Goal: Task Accomplishment & Management: Use online tool/utility

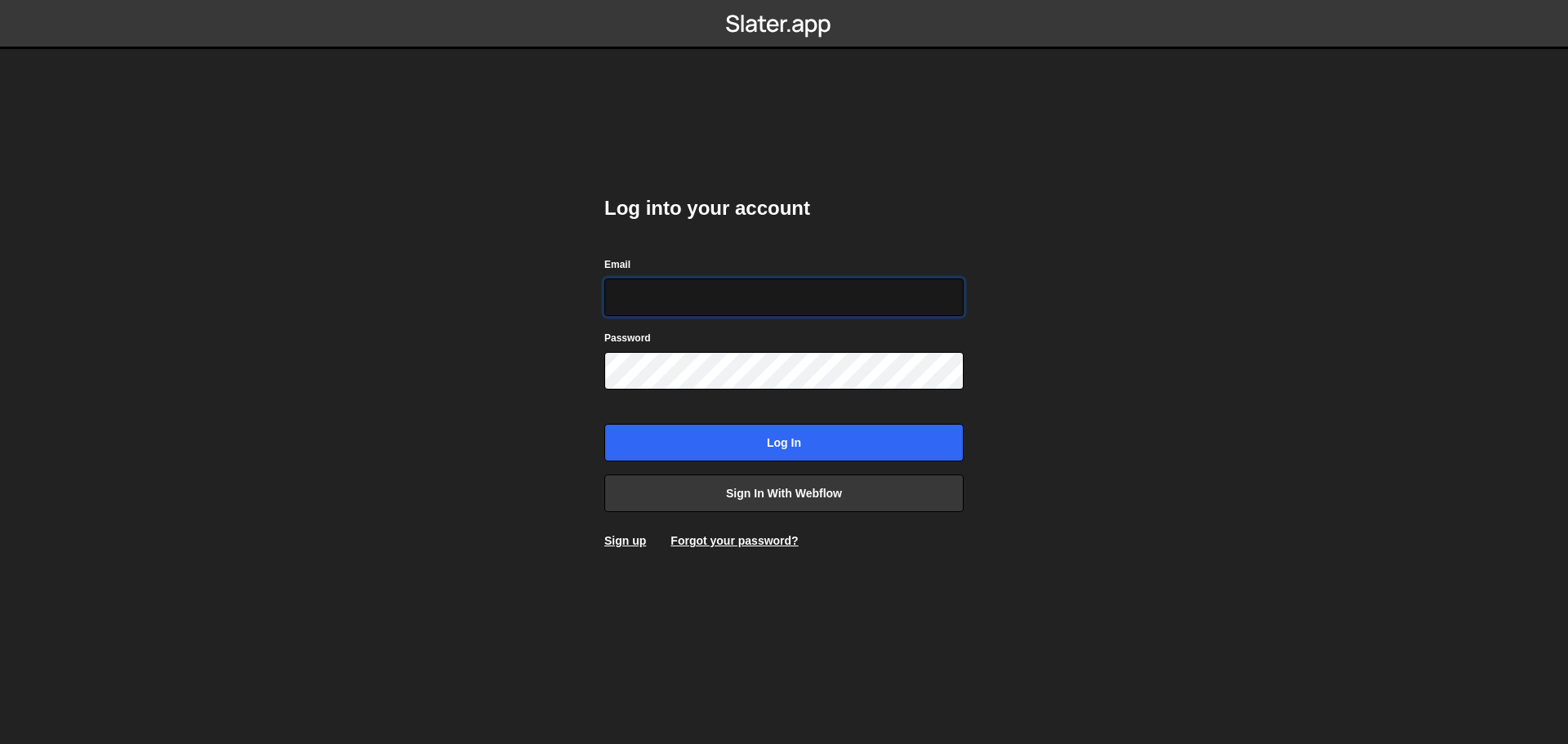
type input "alexandre@mekaa.co"
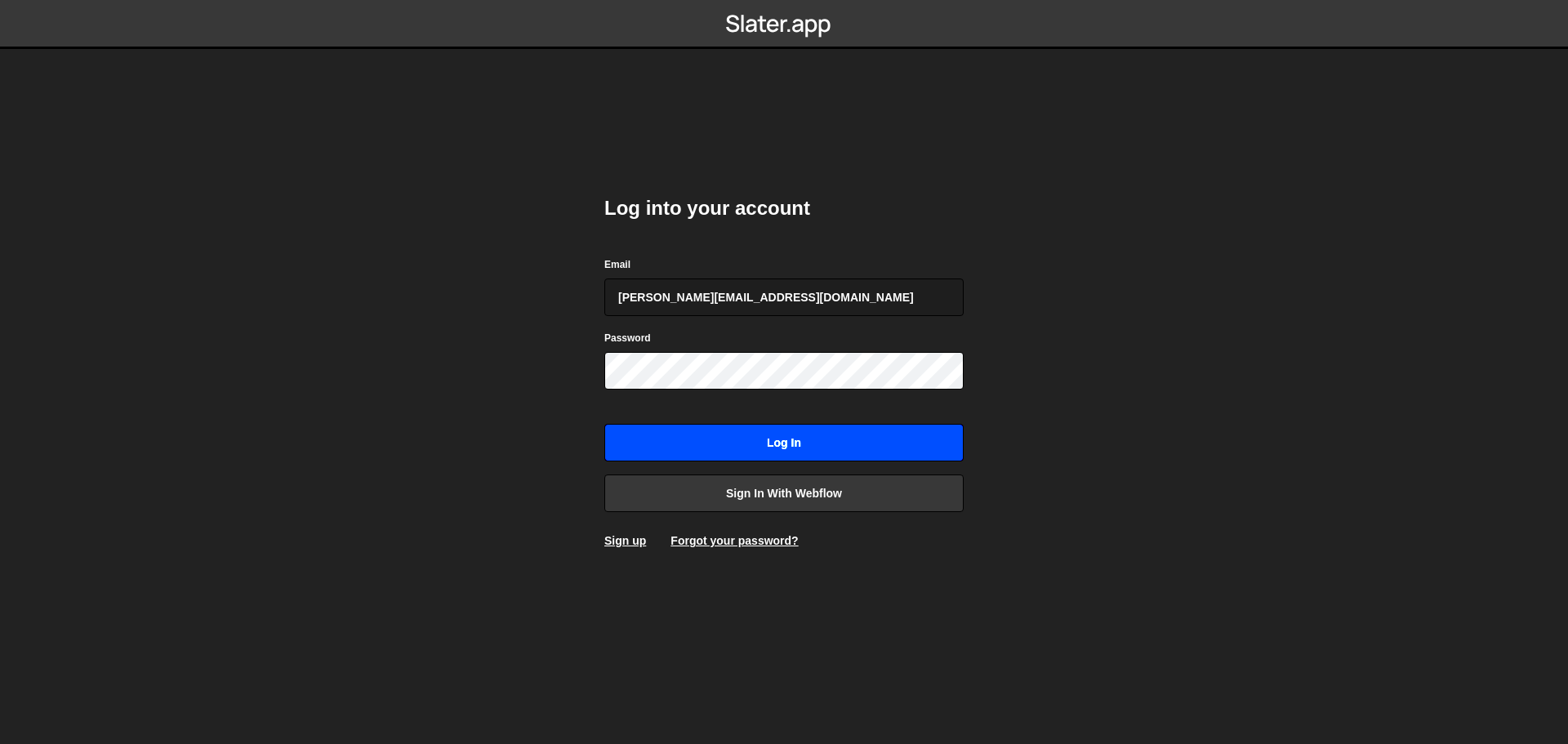
click at [824, 458] on input "Log in" at bounding box center [784, 442] width 359 height 37
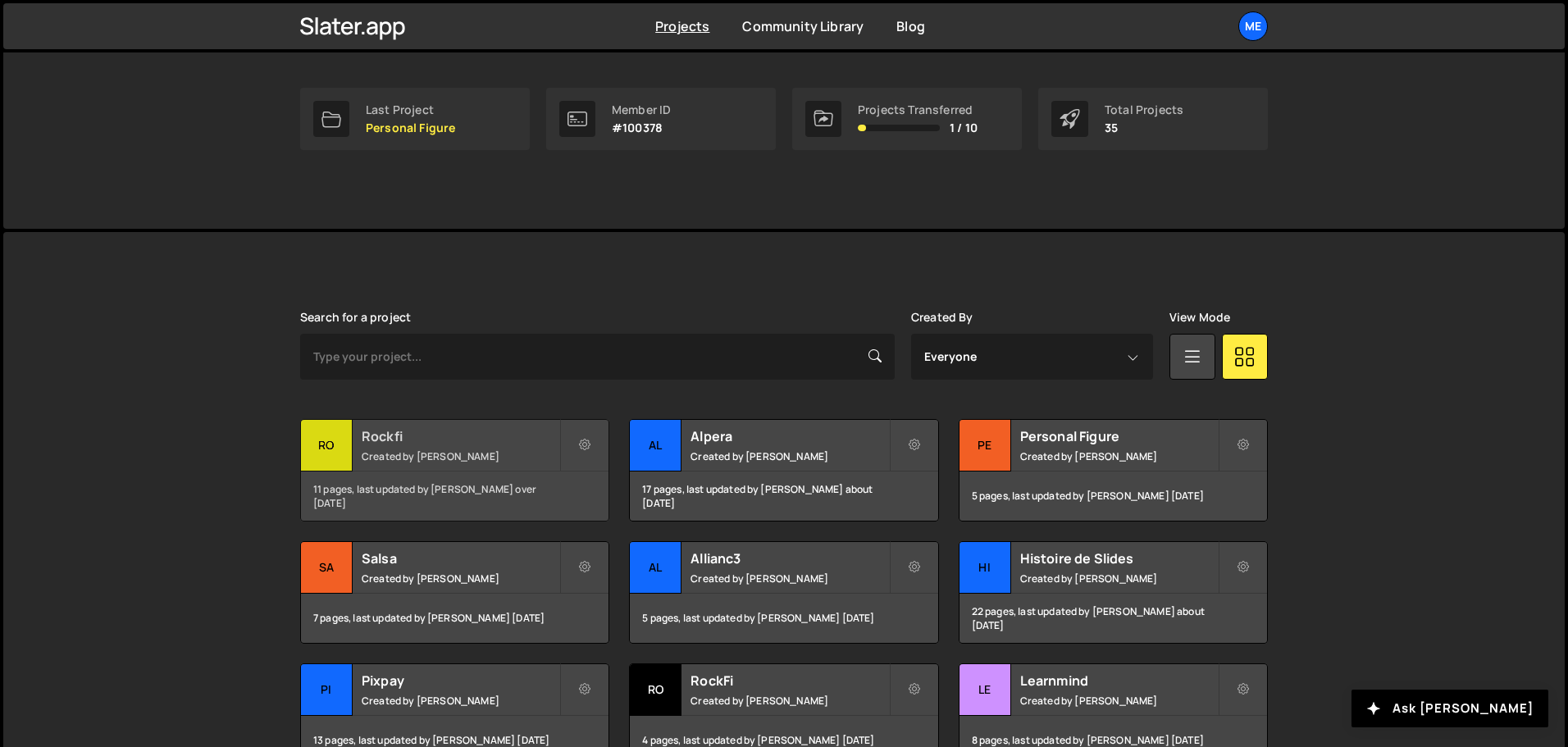
scroll to position [246, 0]
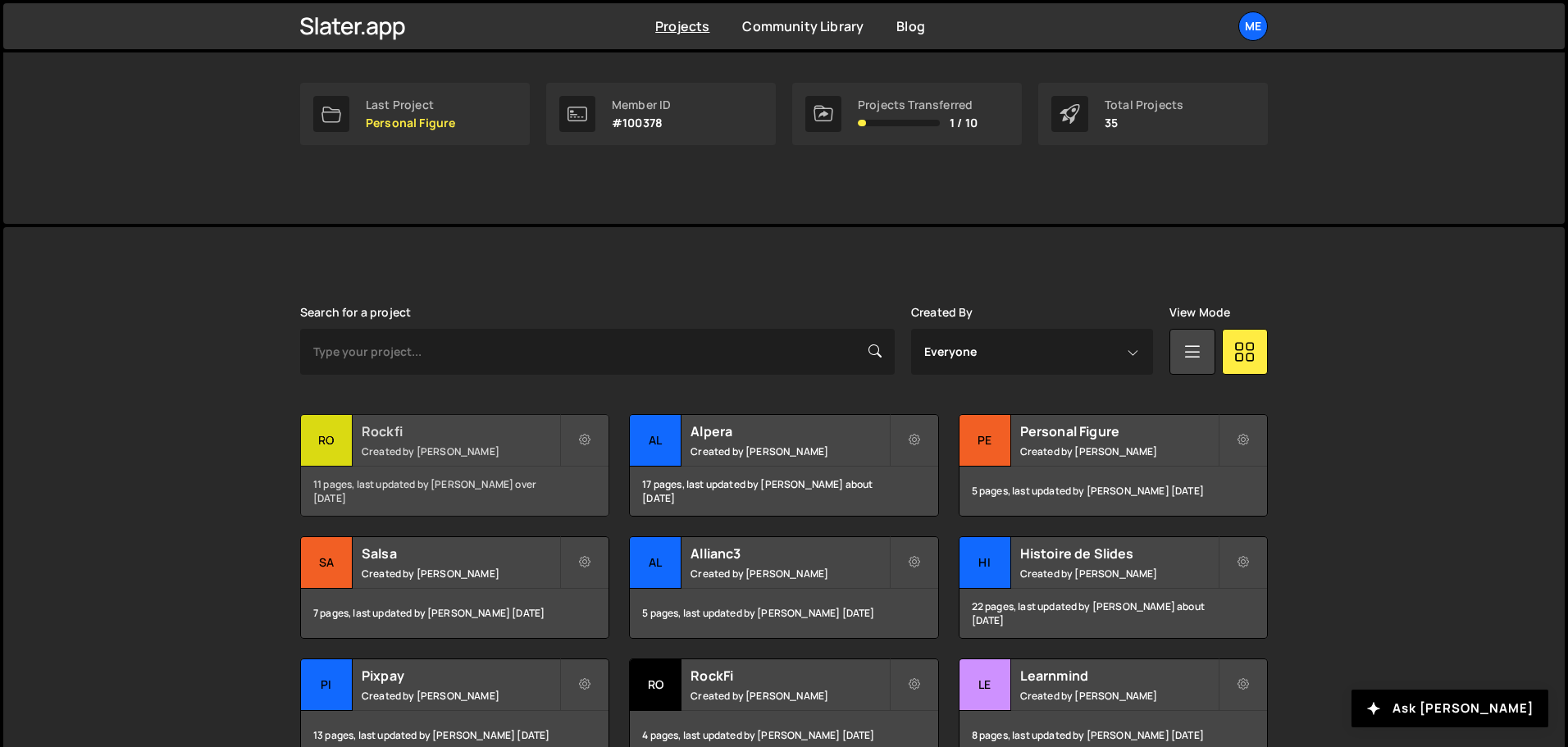
click at [440, 460] on div "Rockfi Created by [PERSON_NAME]" at bounding box center [454, 441] width 307 height 51
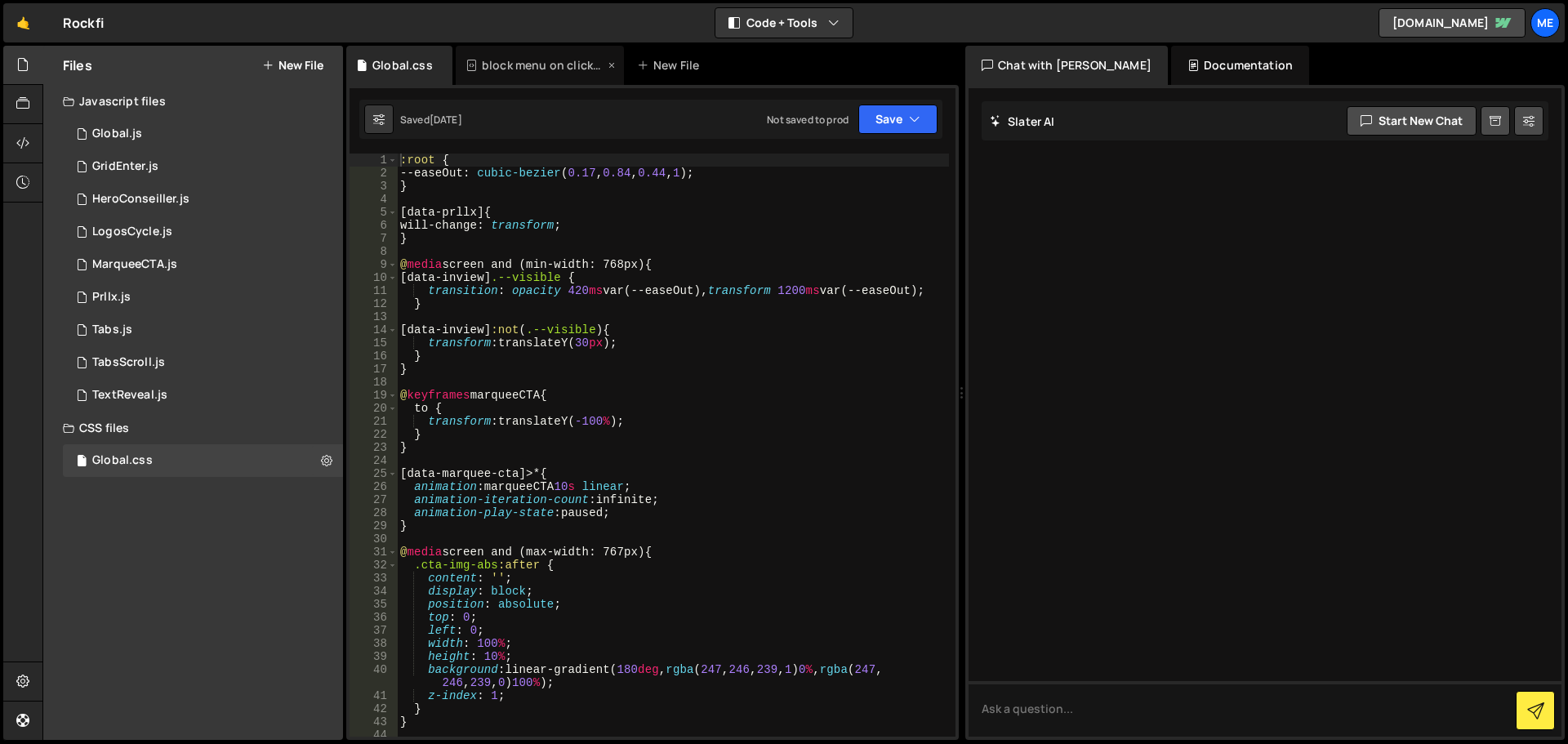
click at [534, 56] on div "block menu on click.css" at bounding box center [540, 65] width 169 height 39
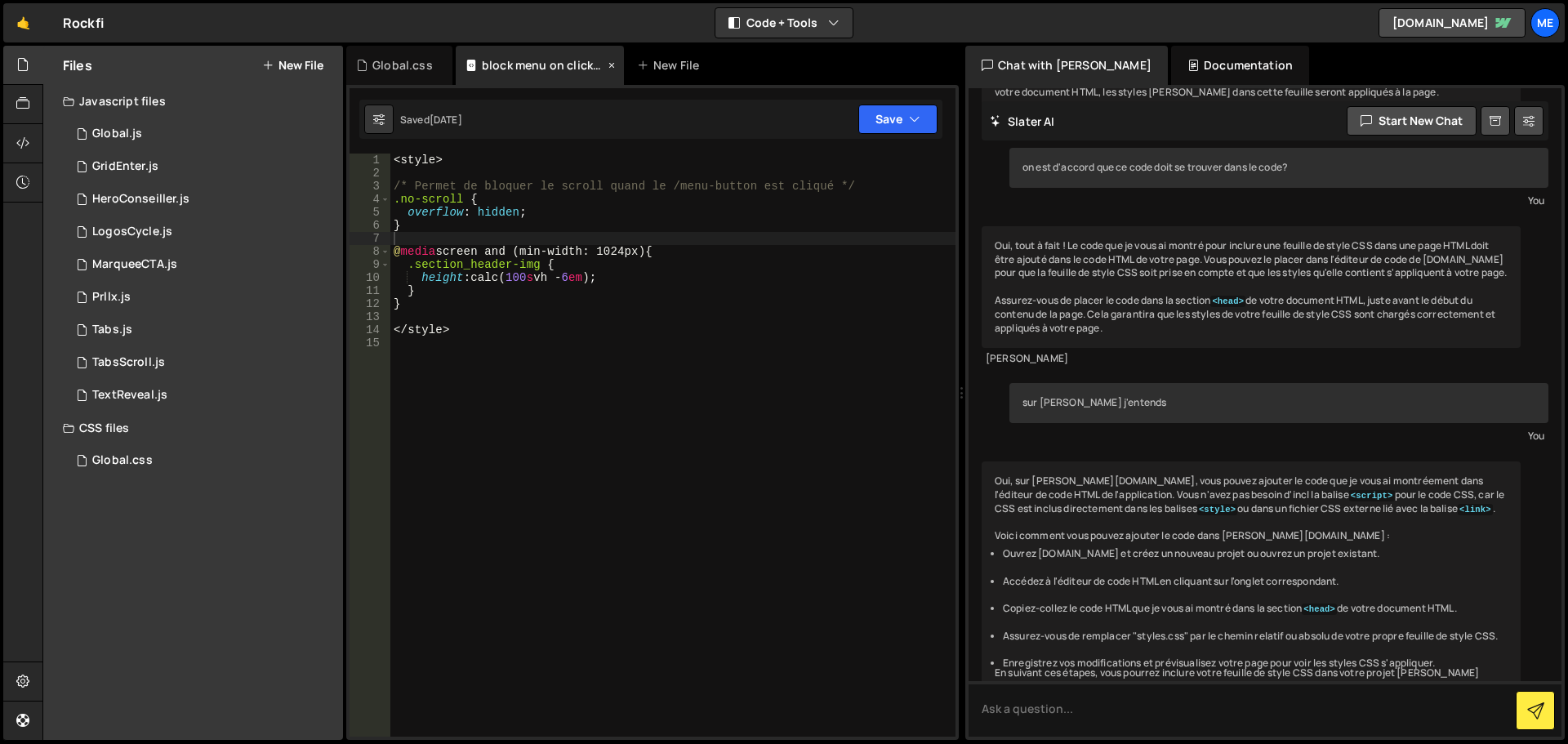
scroll to position [624, 0]
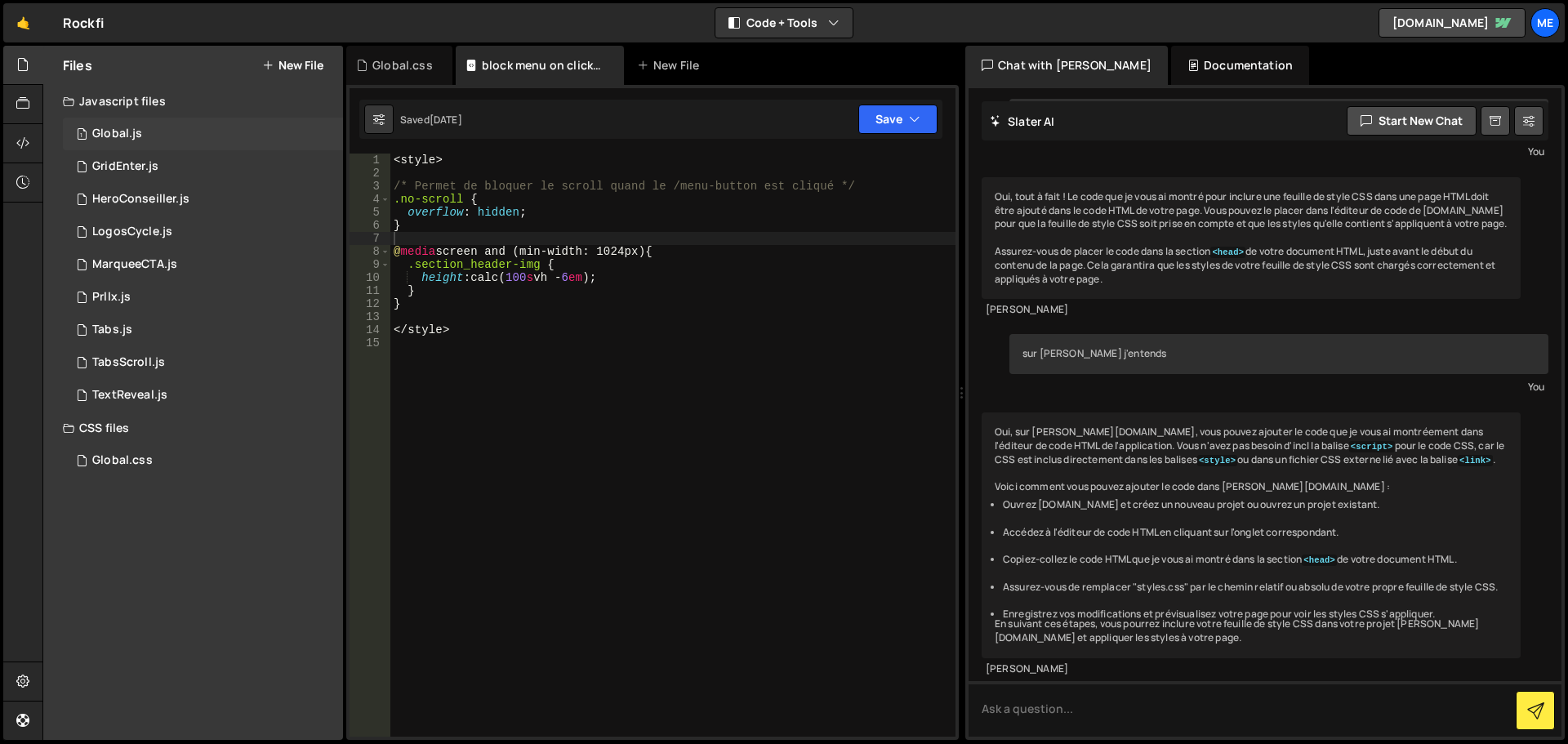
click at [161, 138] on div "1 Global.js 0" at bounding box center [202, 134] width 280 height 33
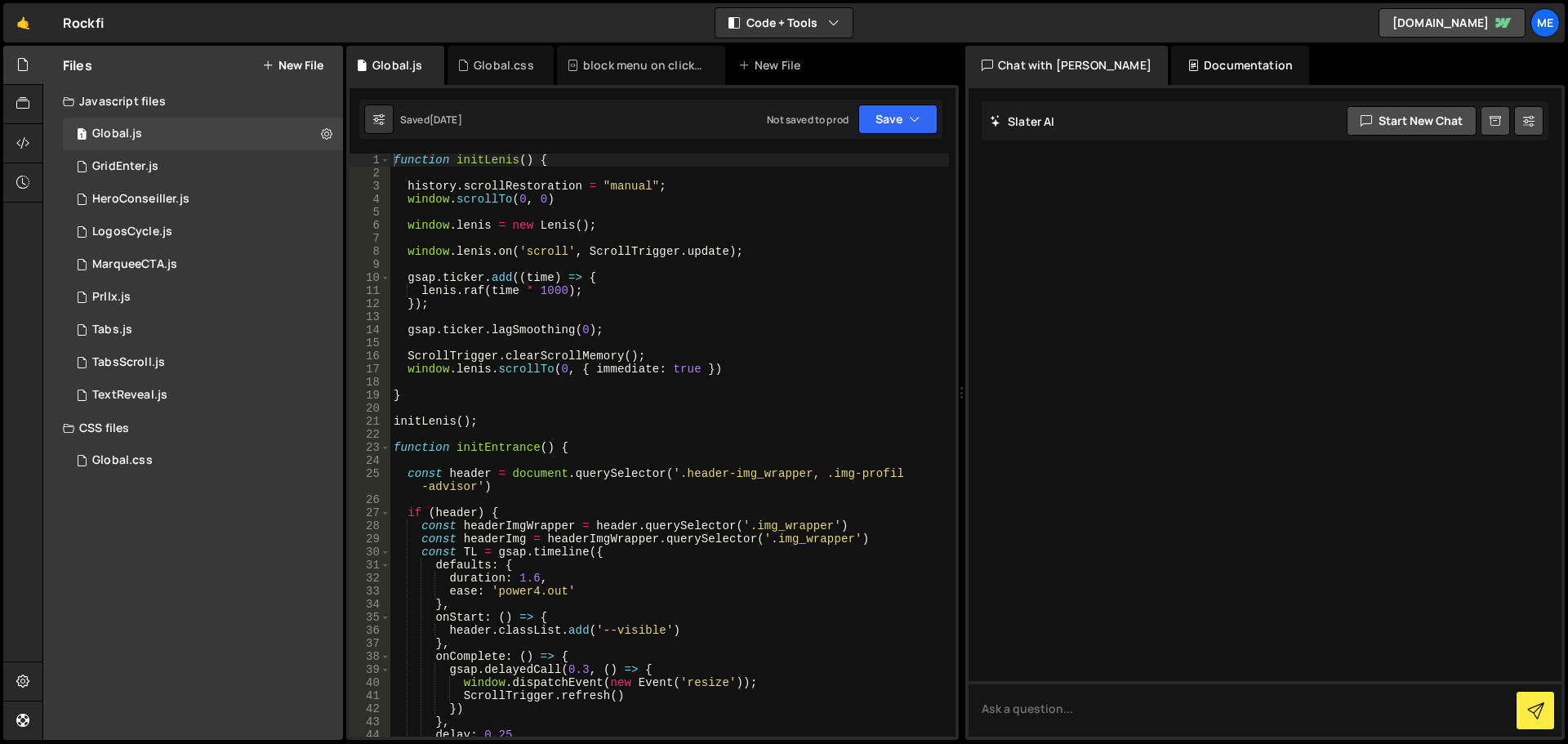
click at [806, 269] on div "function initLenis ( ) { history . scrollRestoration = "manual" ; window . scro…" at bounding box center [669, 458] width 558 height 609
click at [155, 92] on div "Javascript files" at bounding box center [193, 101] width 300 height 33
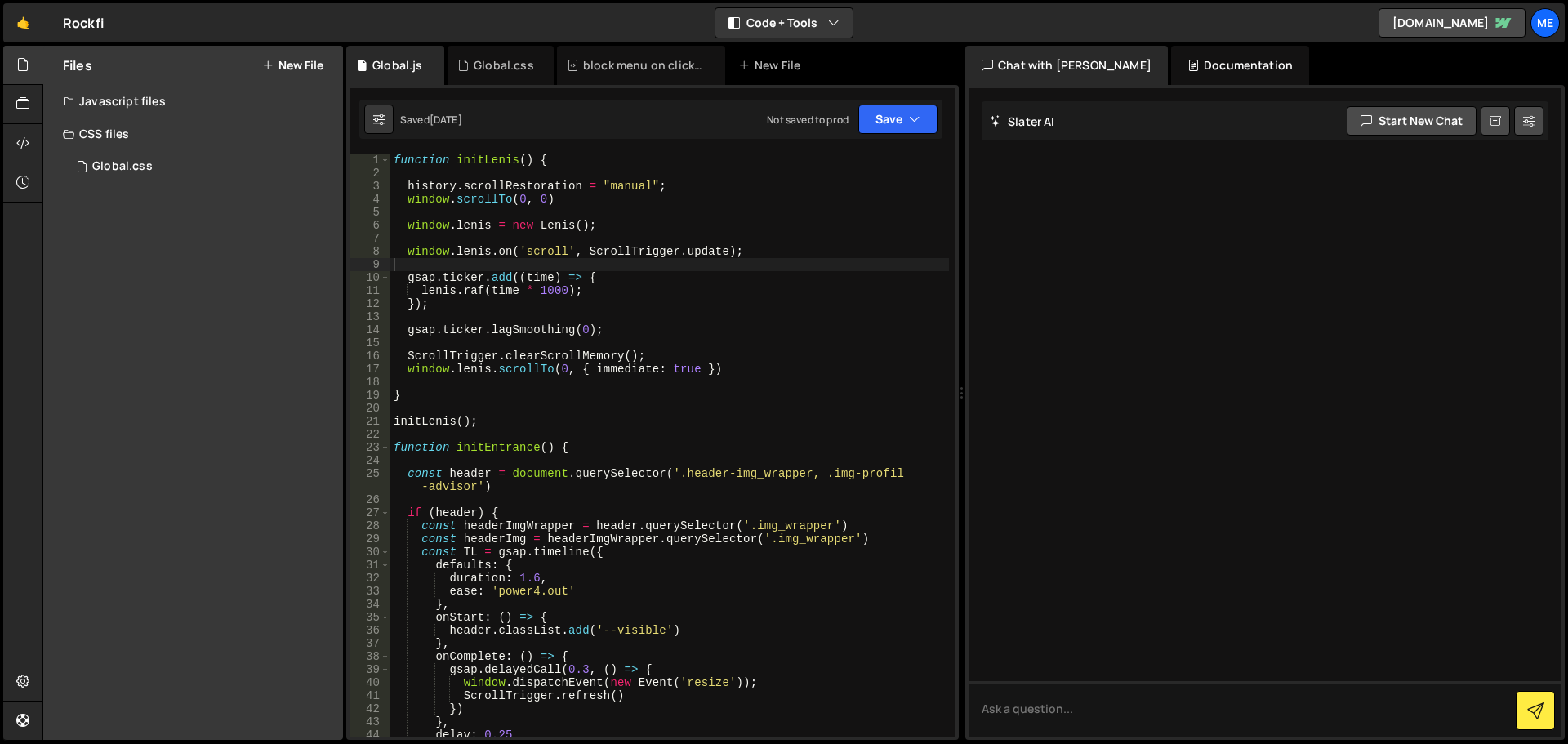
click at [627, 361] on div "function initLenis ( ) { history . scrollRestoration = "manual" ; window . scro…" at bounding box center [669, 458] width 558 height 609
click at [111, 109] on div "Javascript files" at bounding box center [193, 101] width 300 height 33
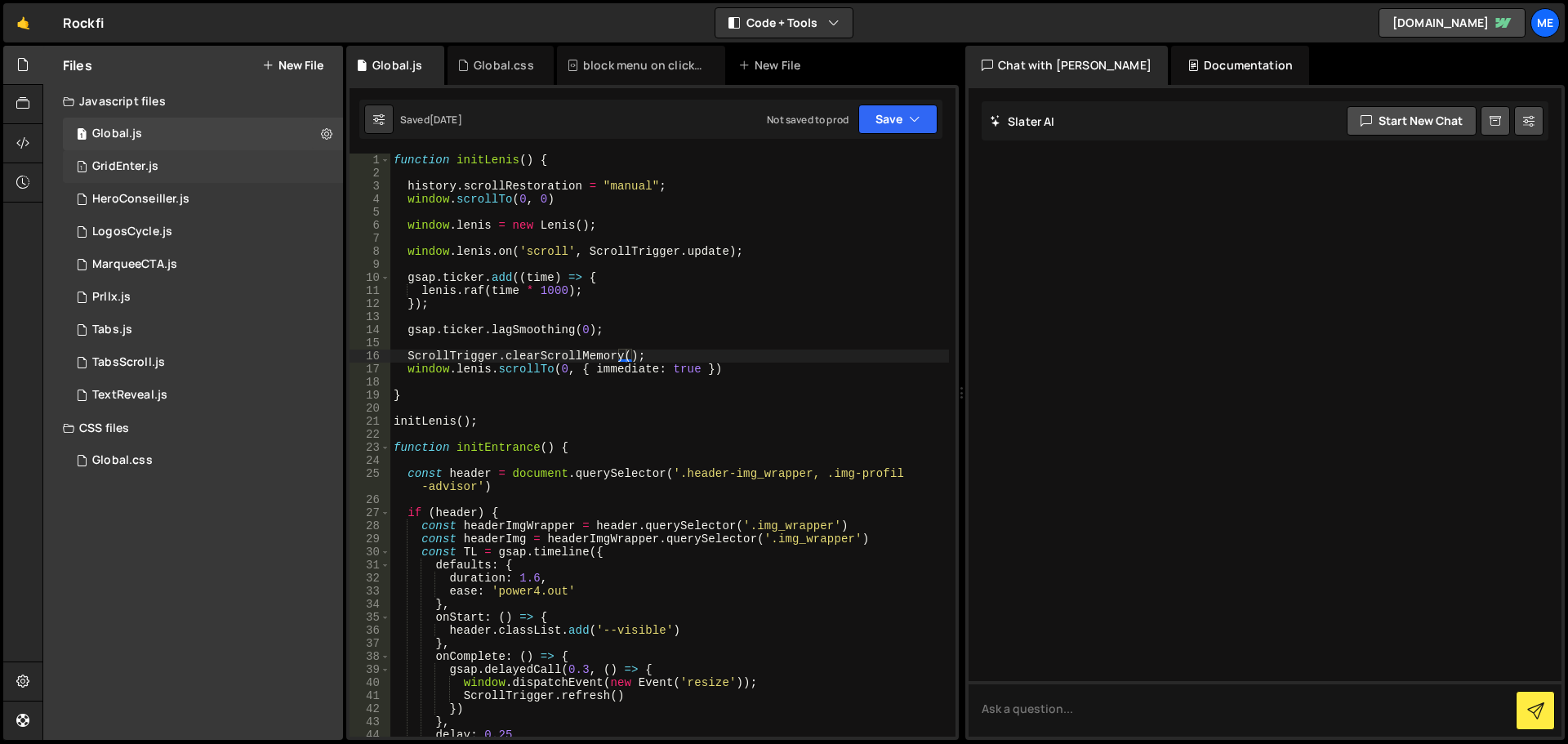
click at [102, 156] on div "1 GridEnter.js 0" at bounding box center [205, 166] width 285 height 33
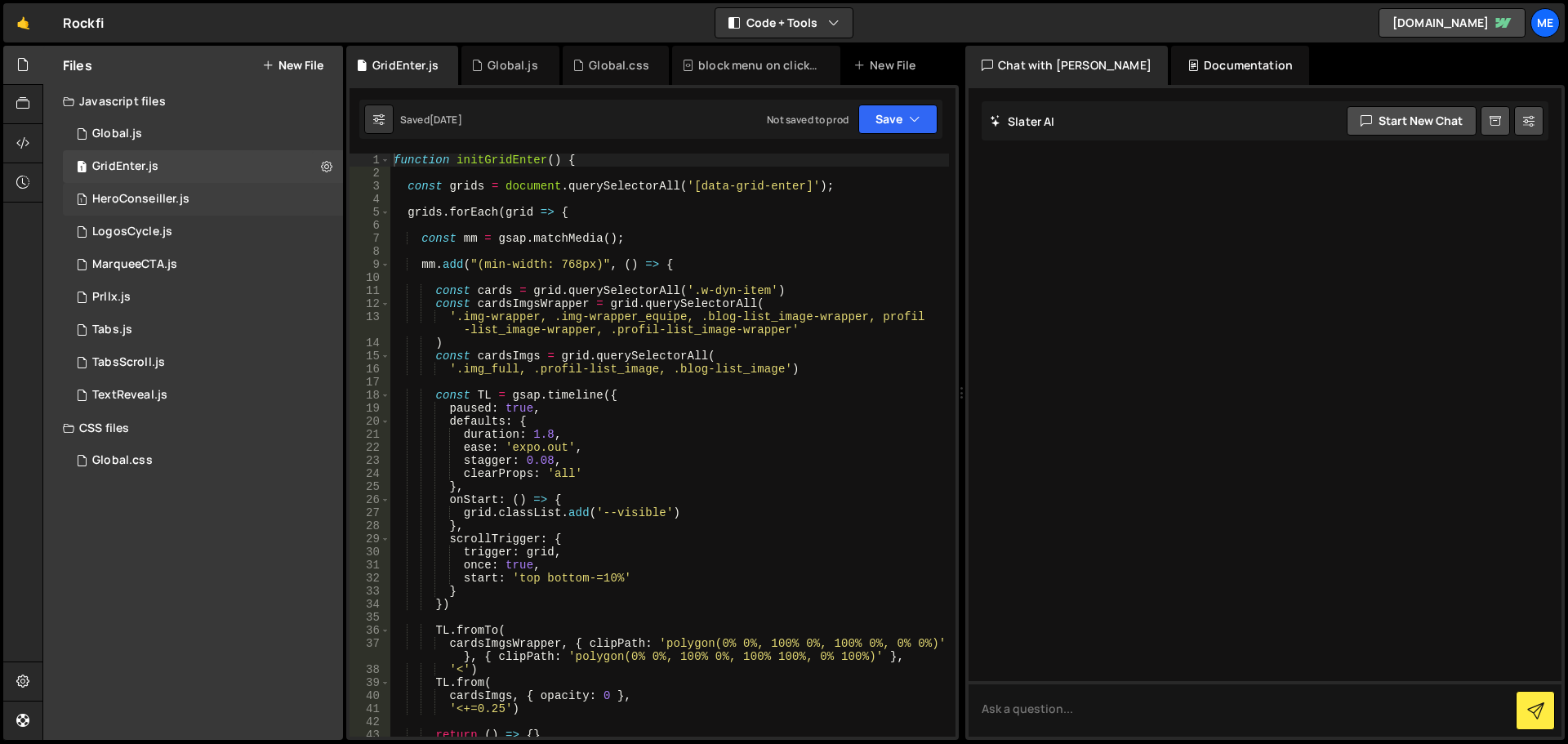
click at [174, 191] on div "1 HeroConseiller.js 0" at bounding box center [205, 199] width 285 height 33
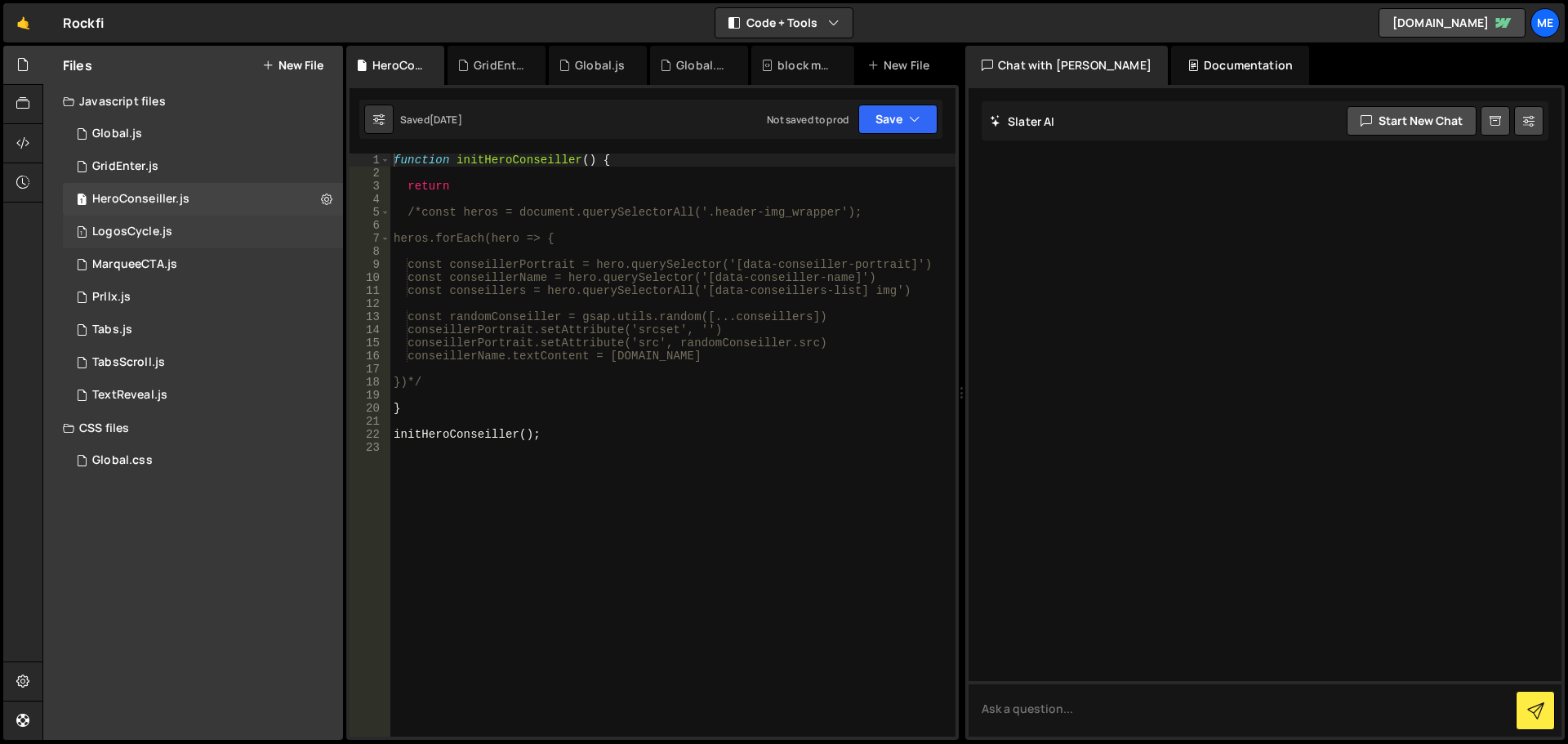
click at [142, 227] on div "LogosCycle.js" at bounding box center [132, 231] width 80 height 14
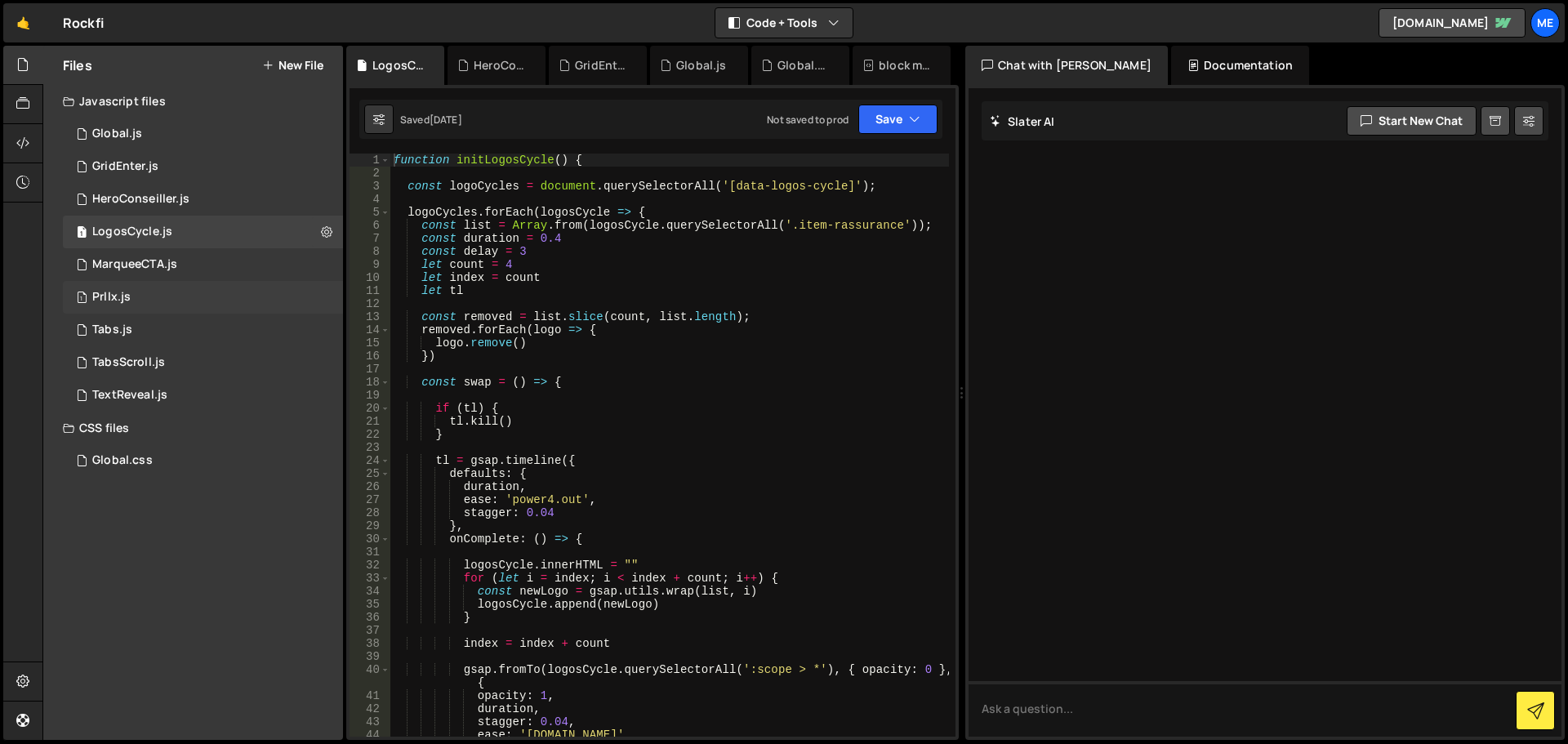
click at [119, 290] on div "Prllx.js" at bounding box center [111, 297] width 38 height 14
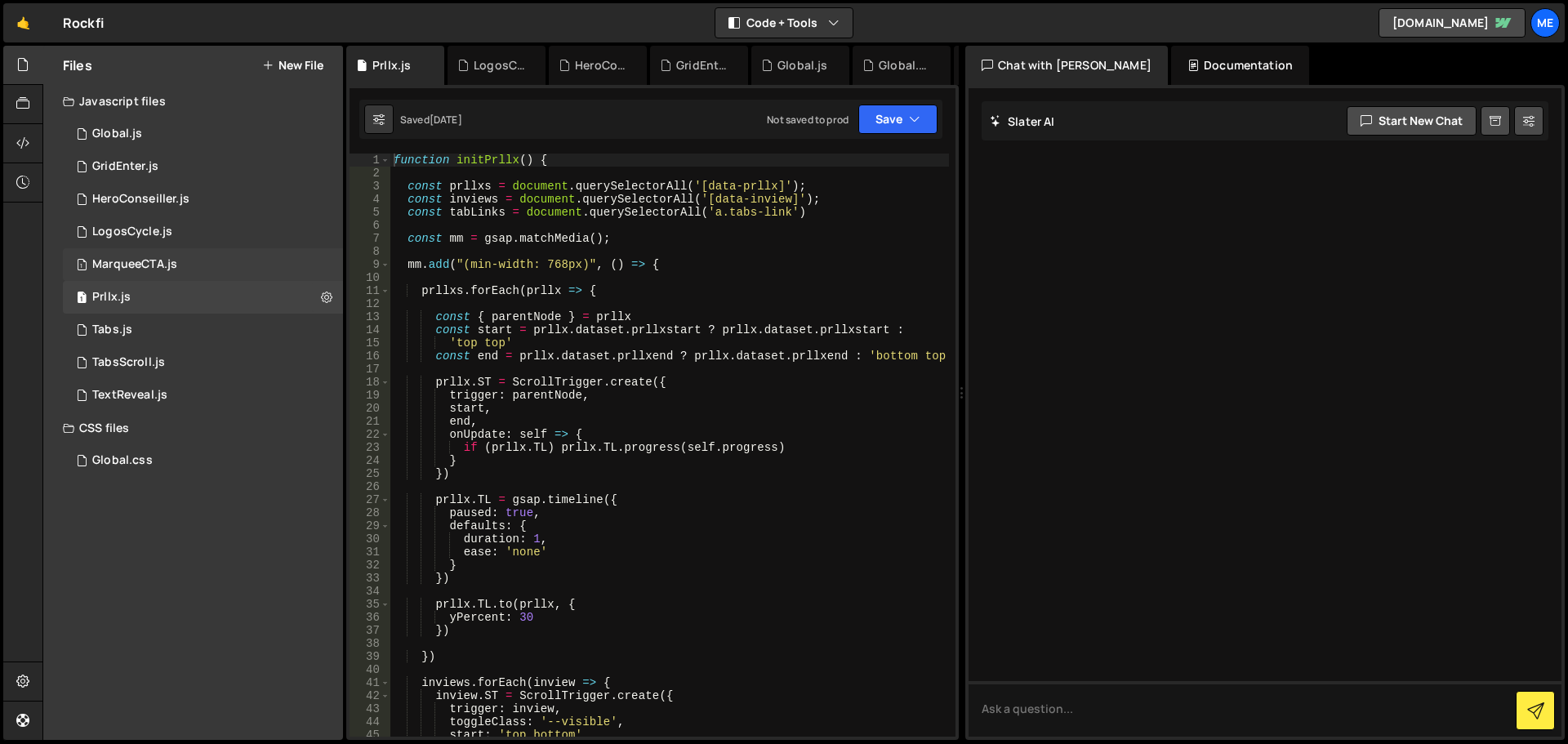
click at [138, 264] on div "MarqueeCTA.js" at bounding box center [135, 264] width 85 height 14
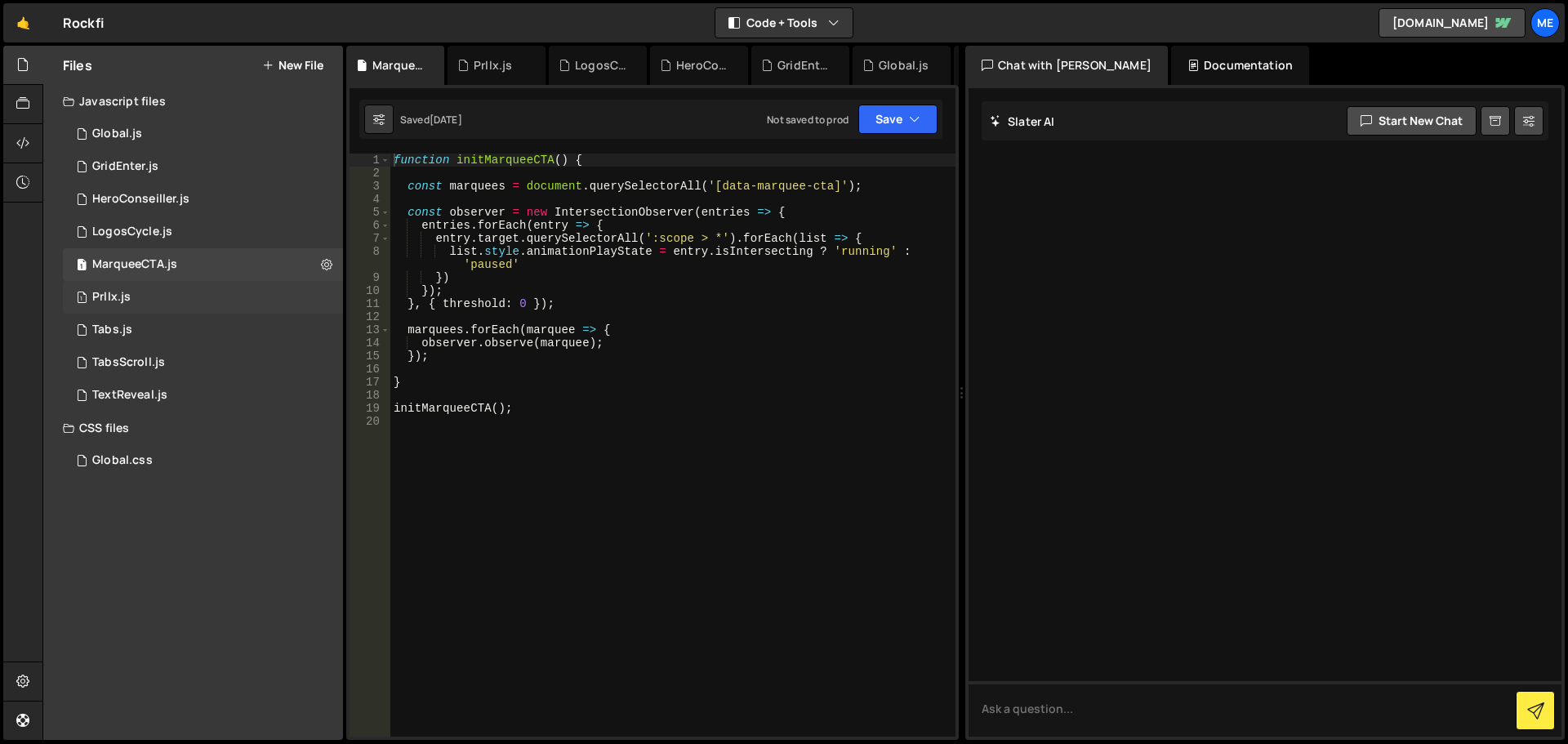
click at [151, 292] on div "1 Prllx.js 0" at bounding box center [205, 297] width 285 height 33
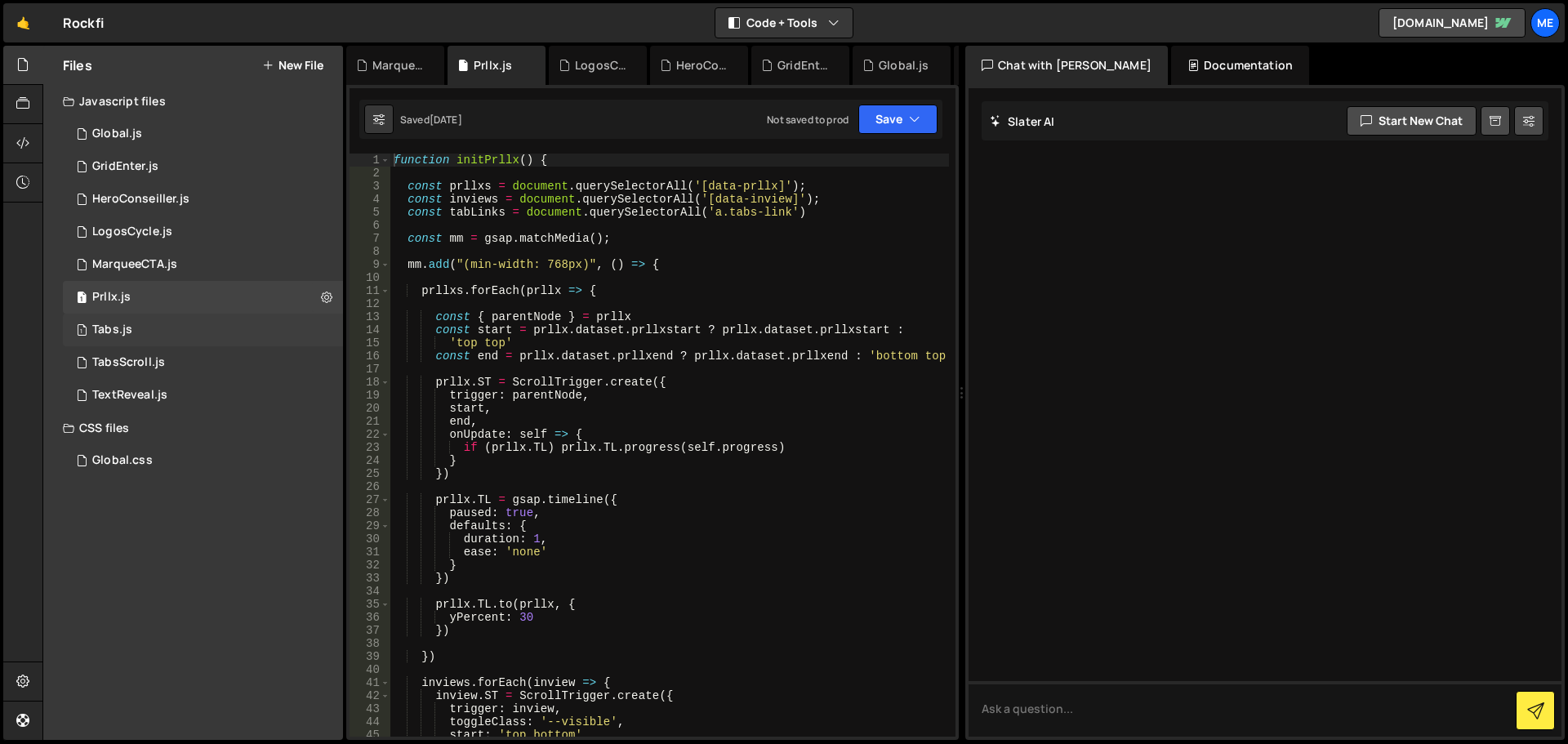
click at [120, 338] on div "1 Tabs.js 0" at bounding box center [205, 330] width 285 height 33
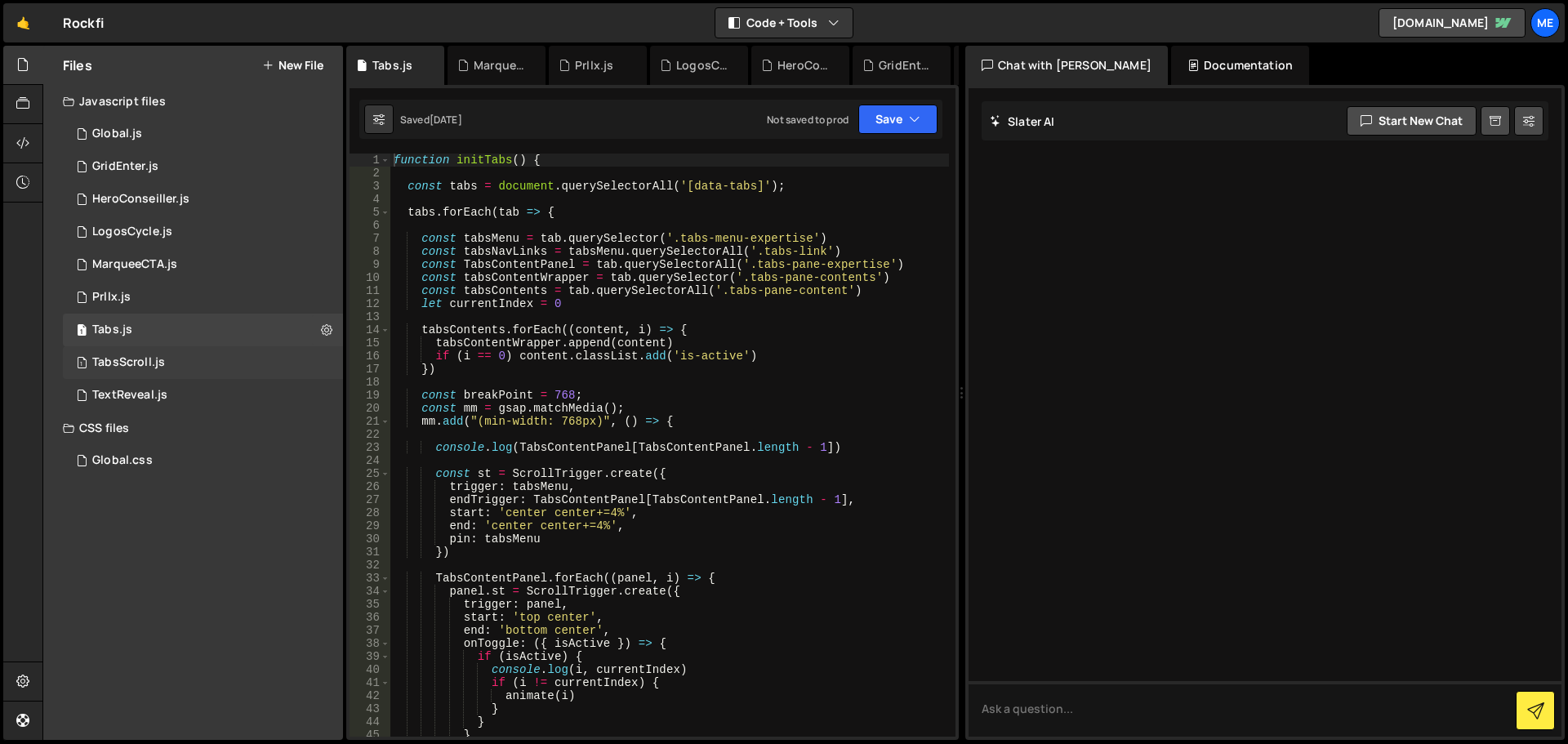
click at [169, 364] on div "1 TabsScroll.js 0" at bounding box center [205, 363] width 285 height 33
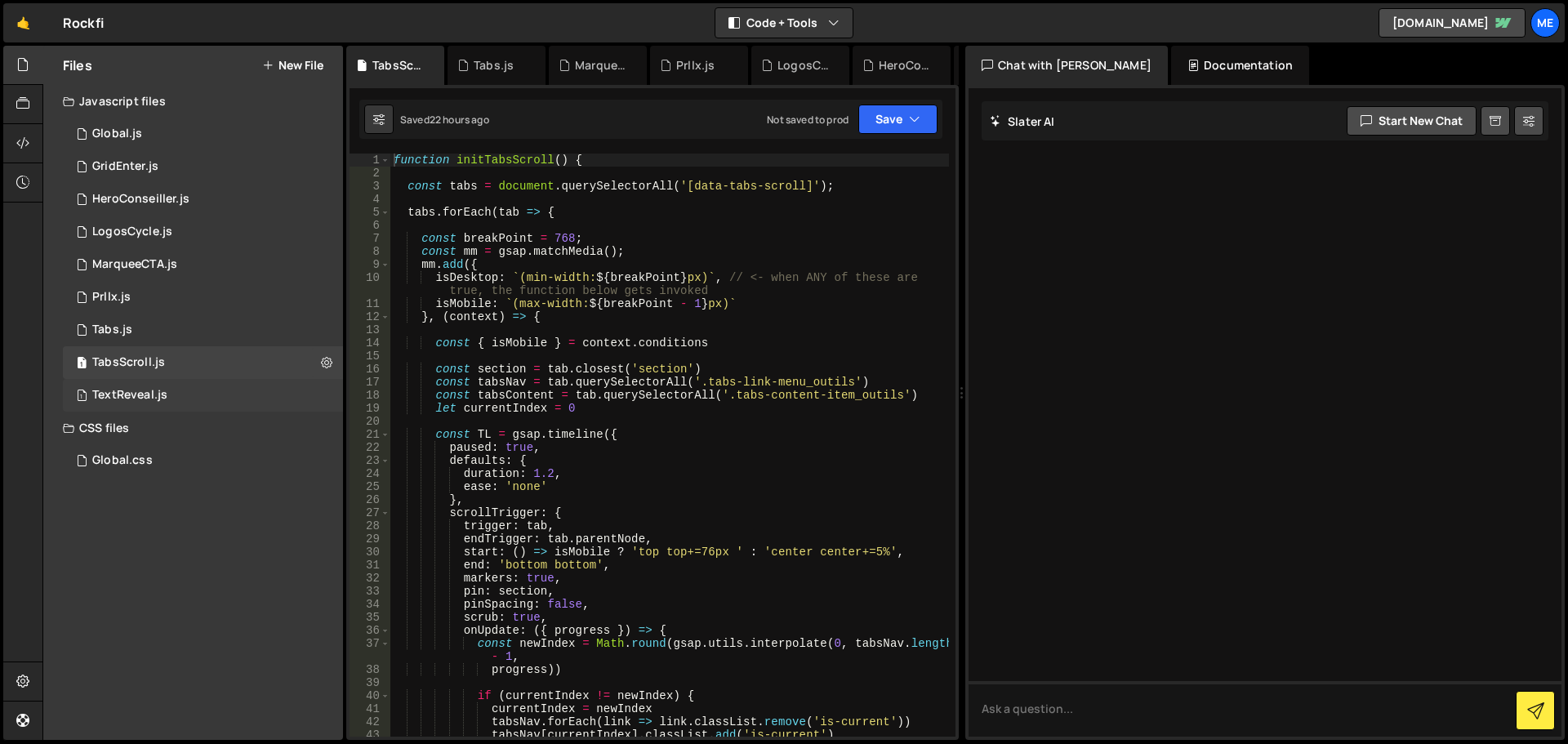
click at [208, 398] on div "1 TextReveal.js 0" at bounding box center [205, 395] width 285 height 33
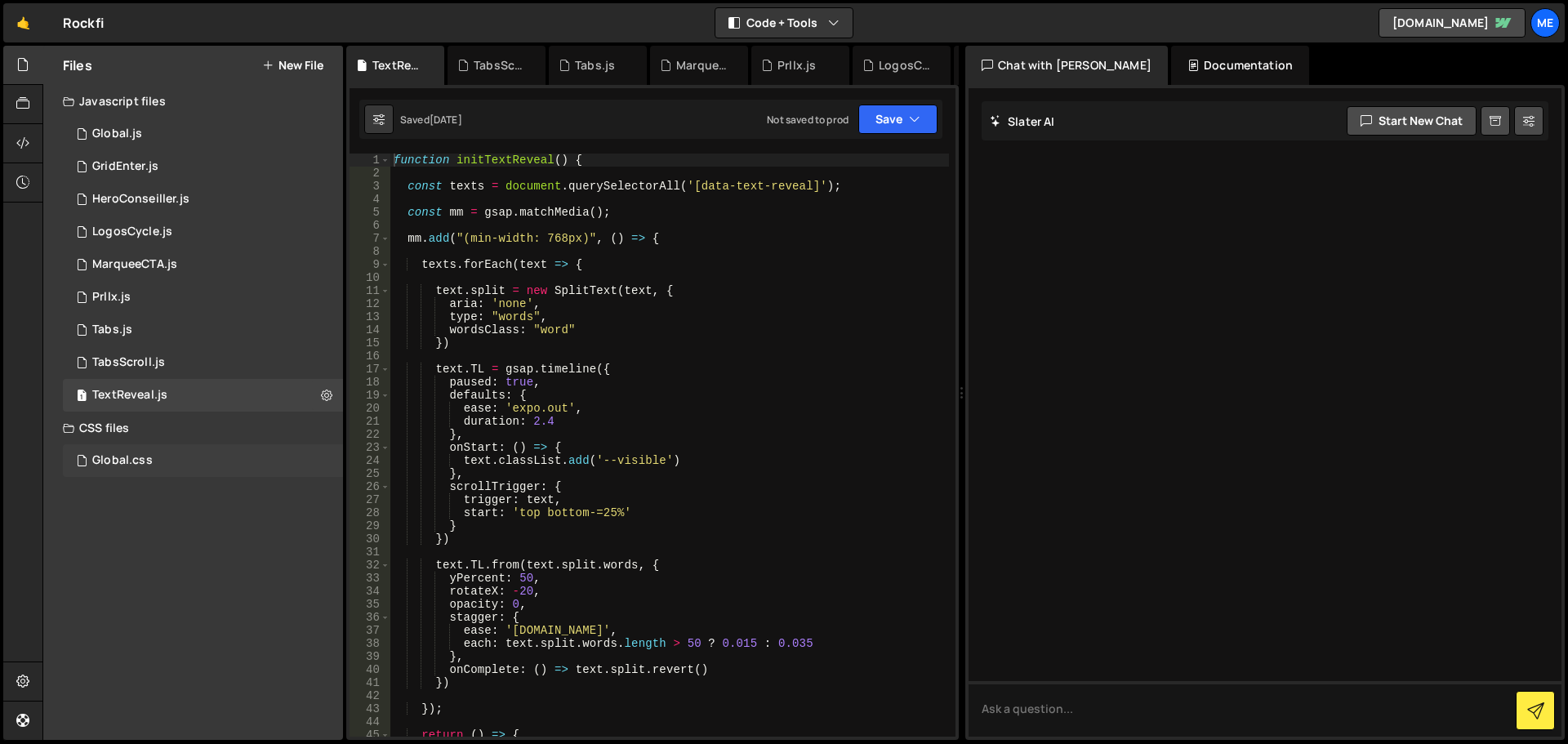
click at [219, 463] on div "Global.css 0" at bounding box center [202, 460] width 280 height 33
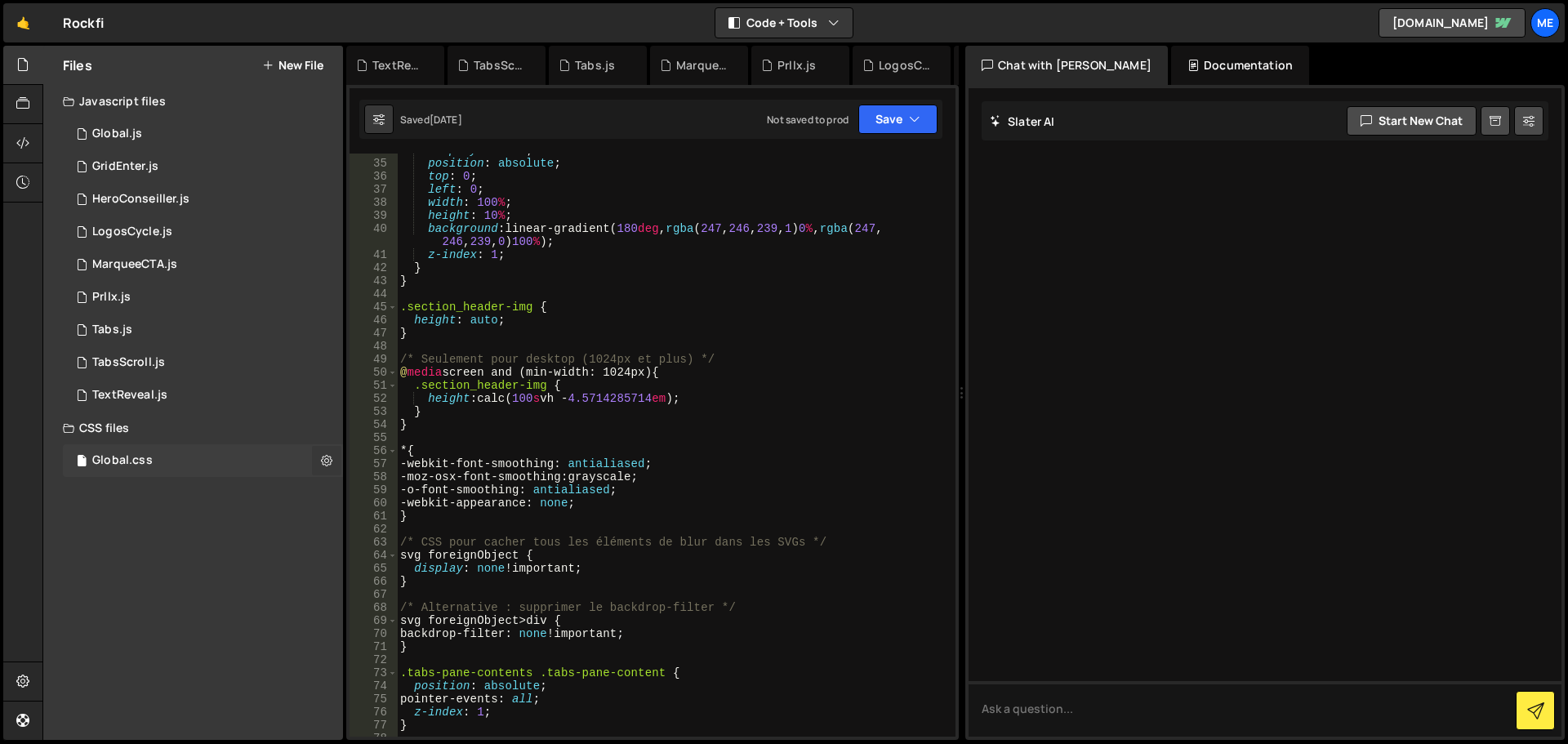
scroll to position [441, 0]
click at [139, 125] on div "1 Global.js 0" at bounding box center [205, 134] width 285 height 33
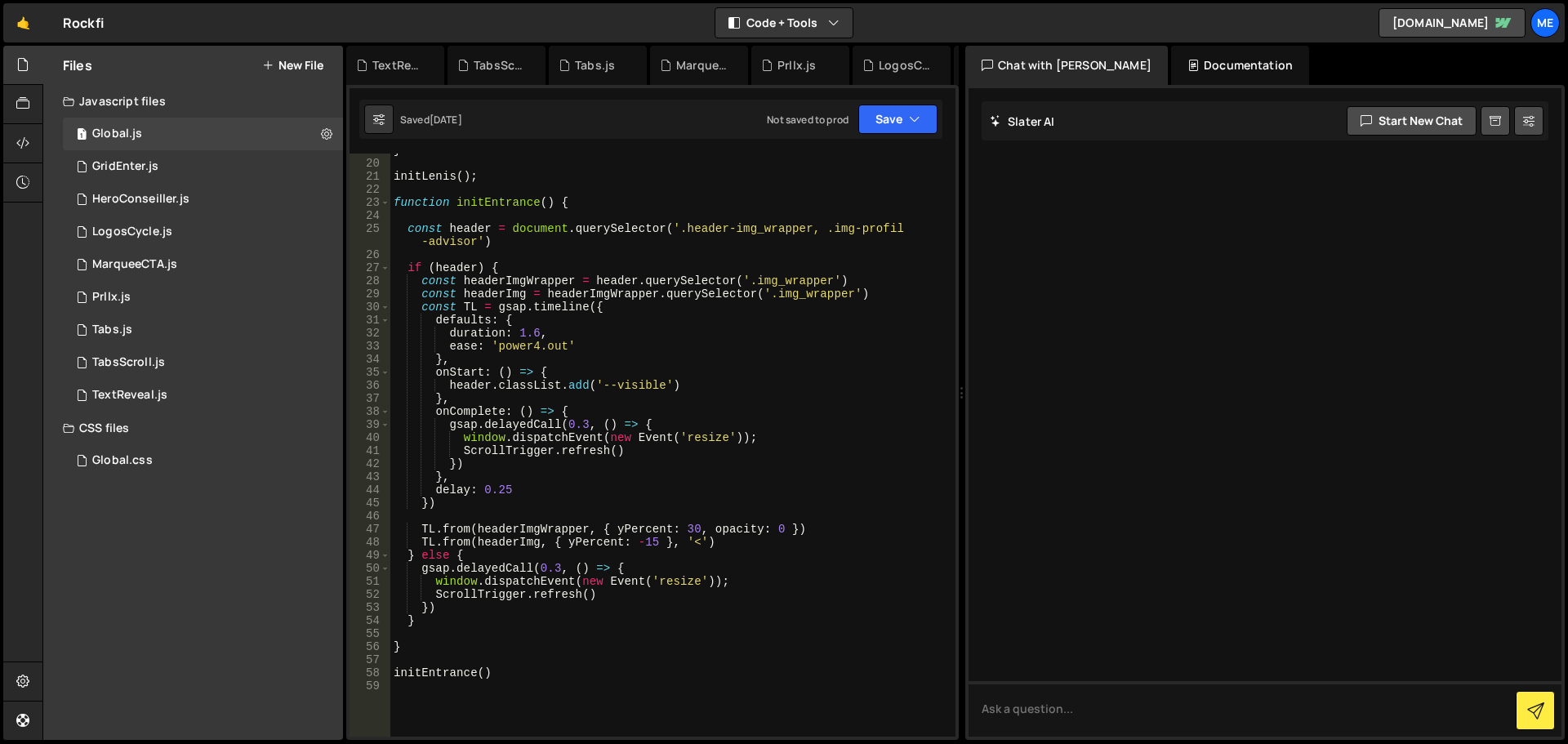
scroll to position [0, 0]
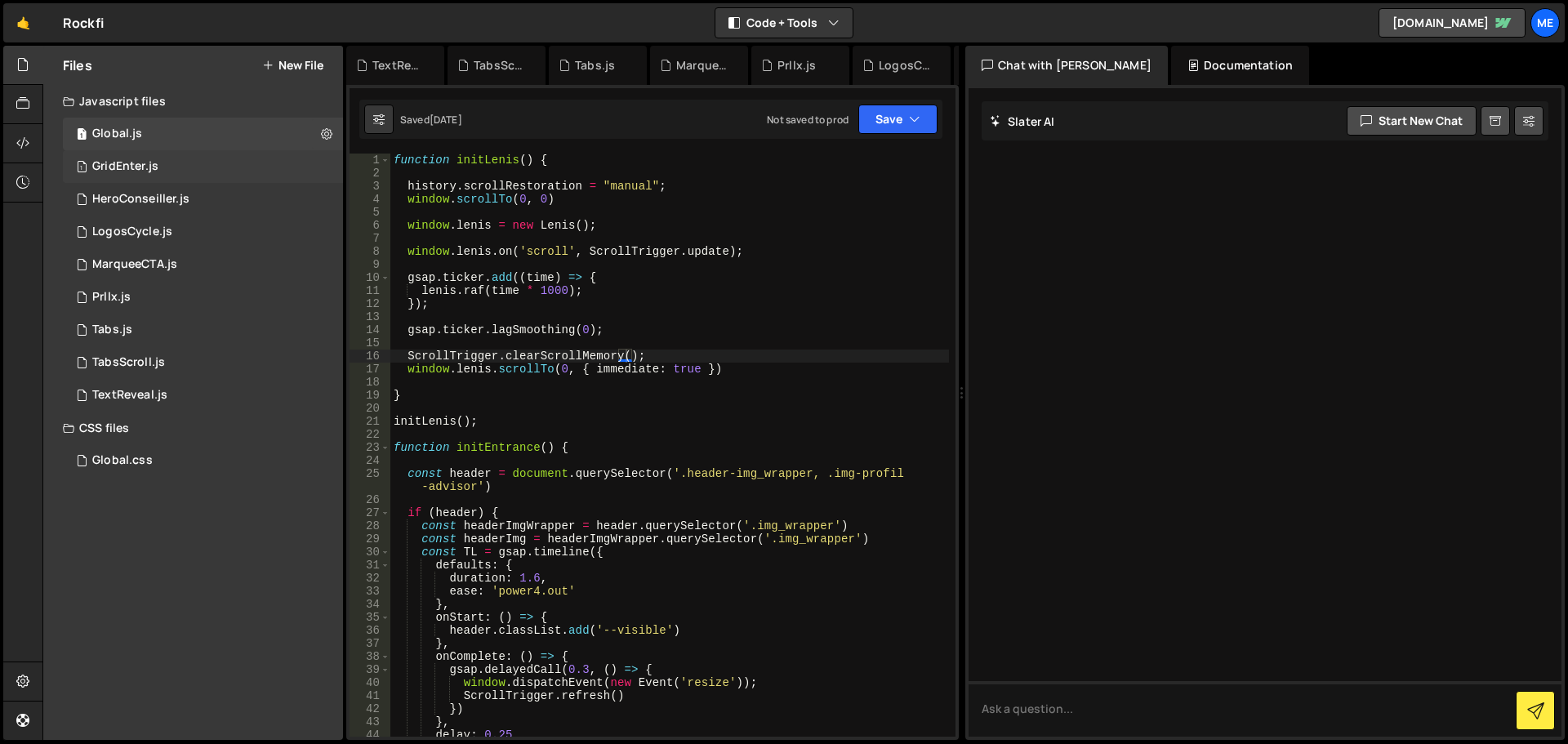
click at [174, 157] on div "1 GridEnter.js 0" at bounding box center [205, 166] width 285 height 33
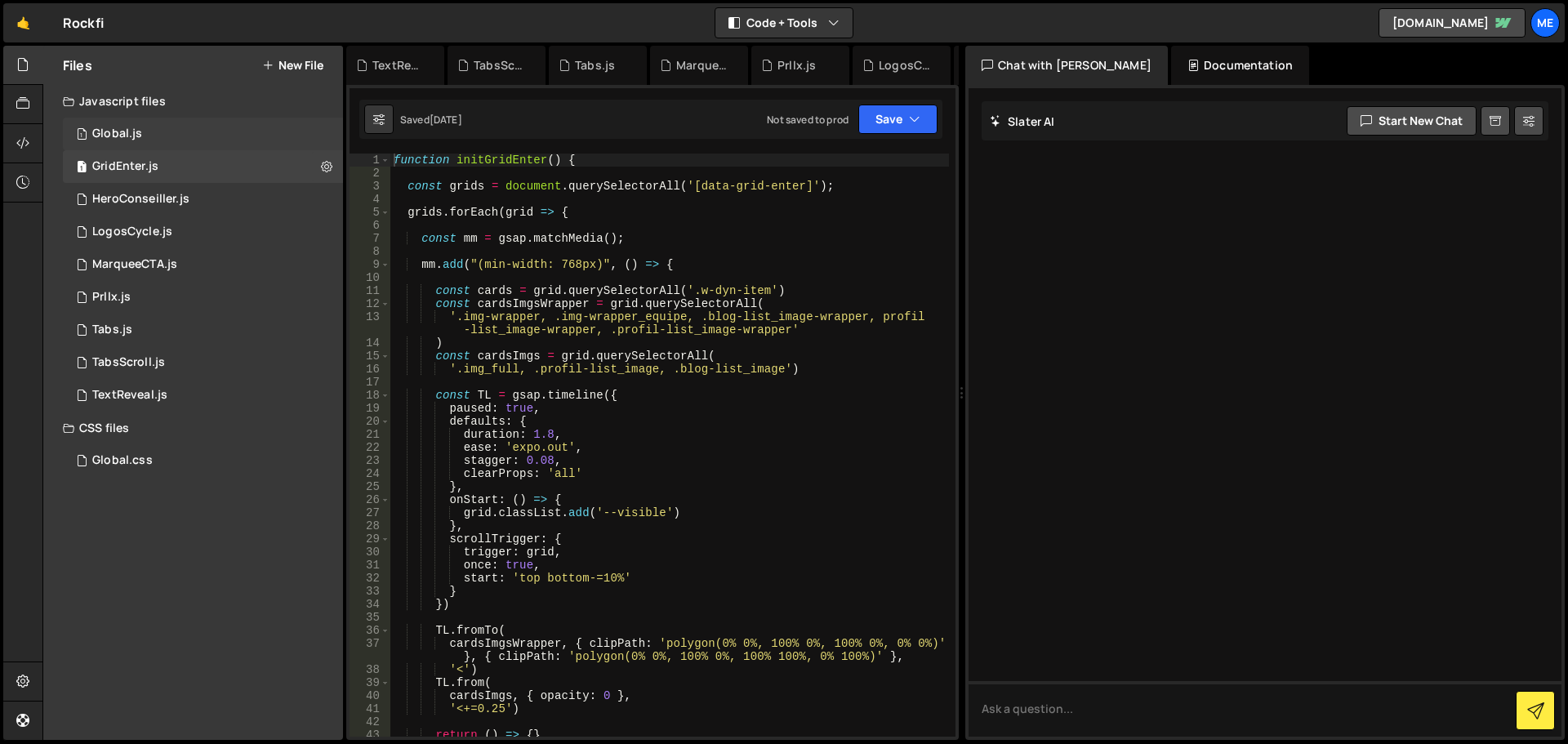
click at [224, 132] on div "1 Global.js 0" at bounding box center [205, 134] width 285 height 33
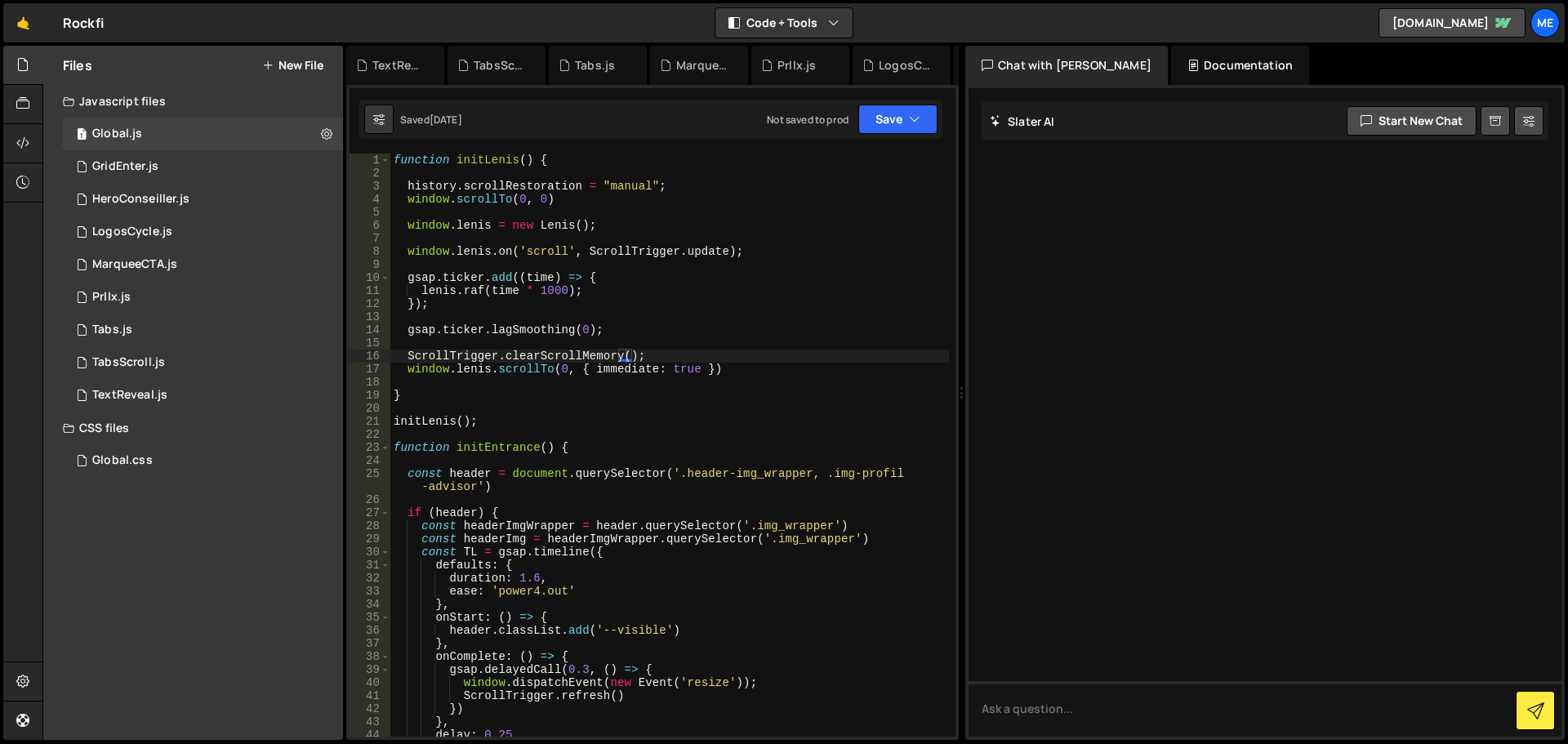
click at [551, 198] on div "function initLenis ( ) { history . scrollRestoration = "manual" ; window . scro…" at bounding box center [669, 458] width 558 height 609
click at [663, 187] on div "function initLenis ( ) { history . scrollRestoration = "manual" ; window . scro…" at bounding box center [669, 458] width 558 height 609
click at [650, 229] on div "function initLenis ( ) { history . scrollRestoration = "manual" ; window . scro…" at bounding box center [669, 458] width 558 height 609
type textarea "window.[PERSON_NAME] = new [PERSON_NAME]();"
click at [796, 242] on div "function initLenis ( ) { history . scrollRestoration = "manual" ; window . scro…" at bounding box center [669, 458] width 558 height 609
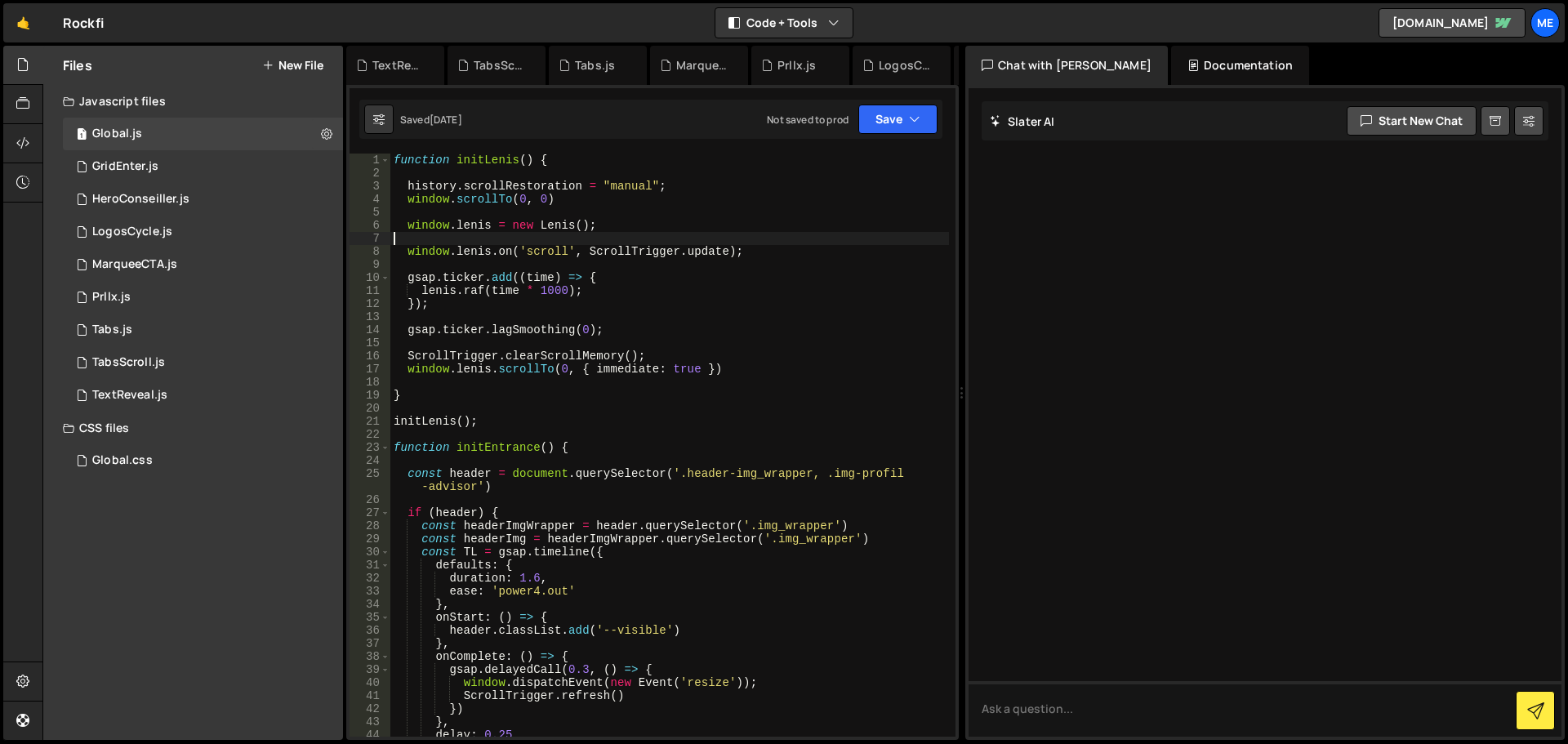
click at [784, 240] on div "function initLenis ( ) { history . scrollRestoration = "manual" ; window . scro…" at bounding box center [669, 458] width 558 height 609
click at [779, 257] on div "function initLenis ( ) { history . scrollRestoration = "manual" ; window . scro…" at bounding box center [669, 458] width 558 height 609
click at [622, 284] on div "function initLenis ( ) { history . scrollRestoration = "manual" ; window . scro…" at bounding box center [669, 458] width 558 height 609
click at [630, 294] on div "function initLenis ( ) { history . scrollRestoration = "manual" ; window . scro…" at bounding box center [669, 458] width 558 height 609
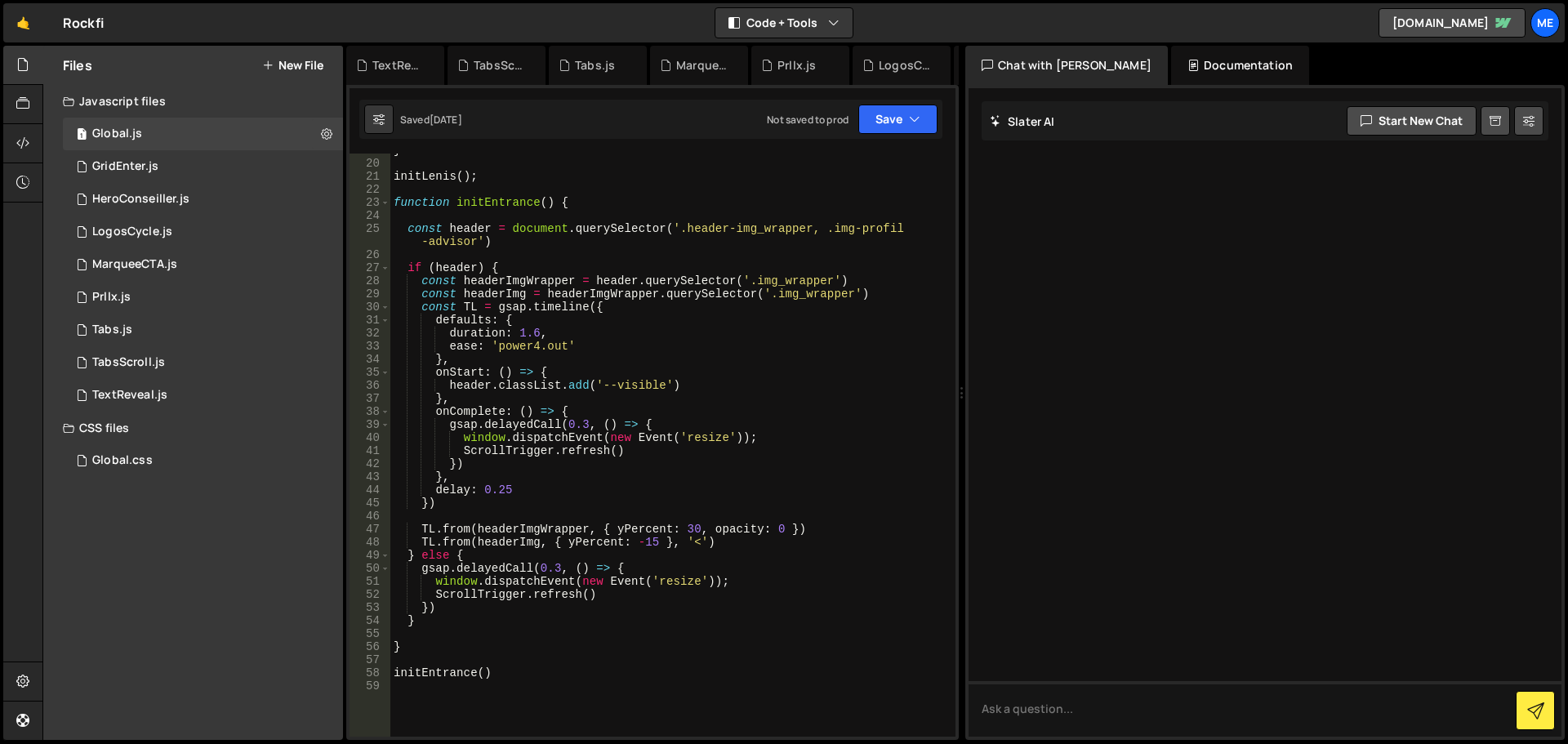
scroll to position [343, 0]
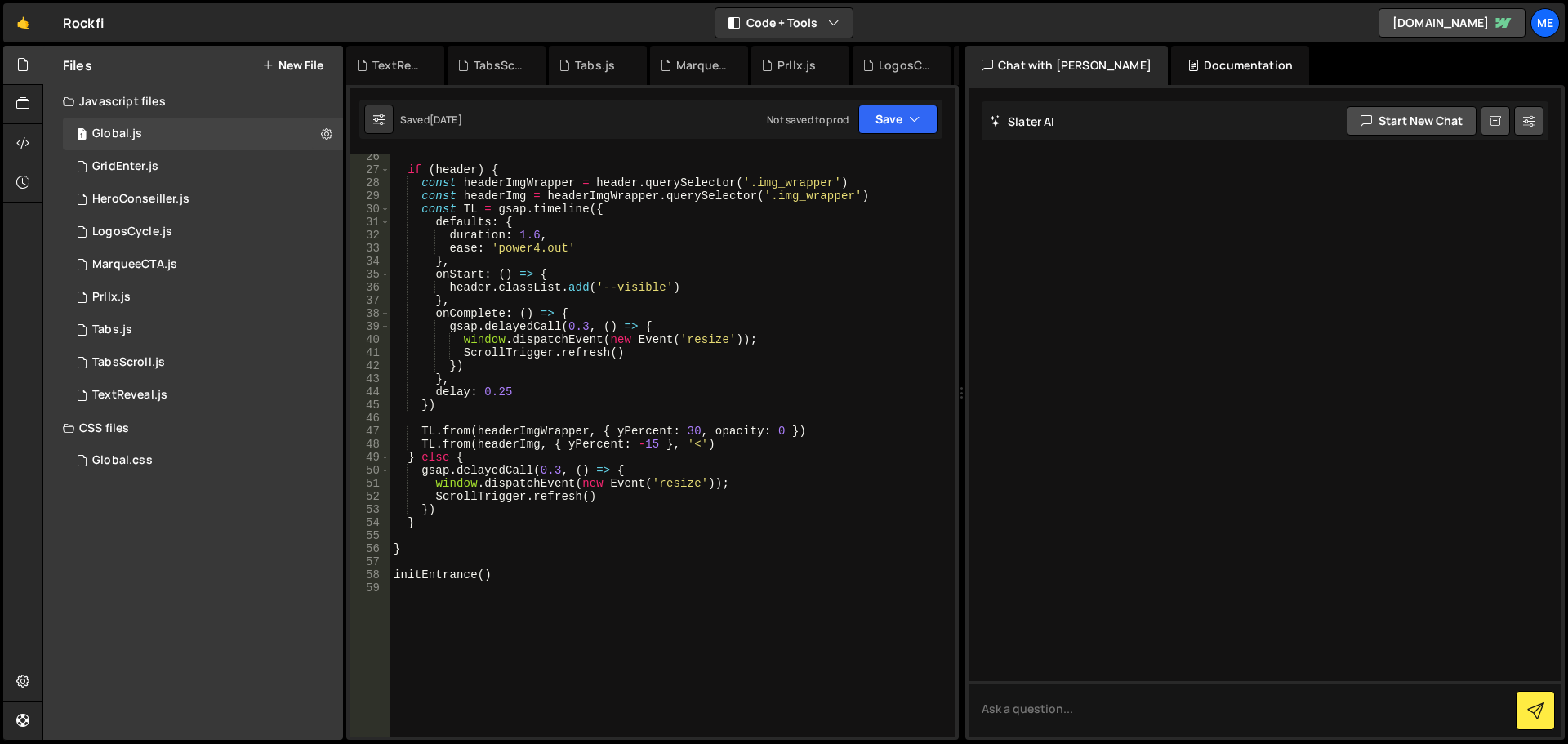
click at [795, 250] on div "if ( header ) { const headerImgWrapper = header . querySelector ( '.img_wrapper…" at bounding box center [669, 454] width 558 height 609
type textarea "ease: 'power4.out'"
